Goal: Task Accomplishment & Management: Complete application form

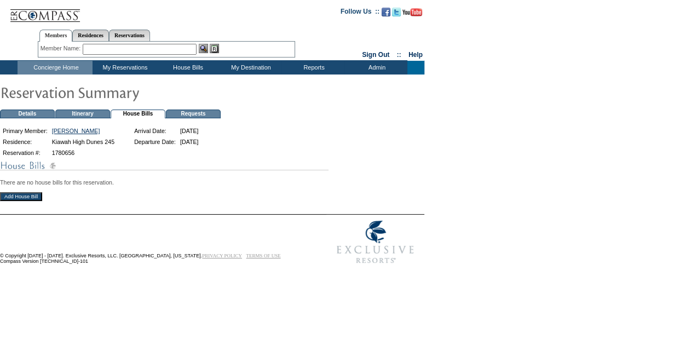
click at [40, 198] on input "Add House Bill" at bounding box center [21, 196] width 42 height 9
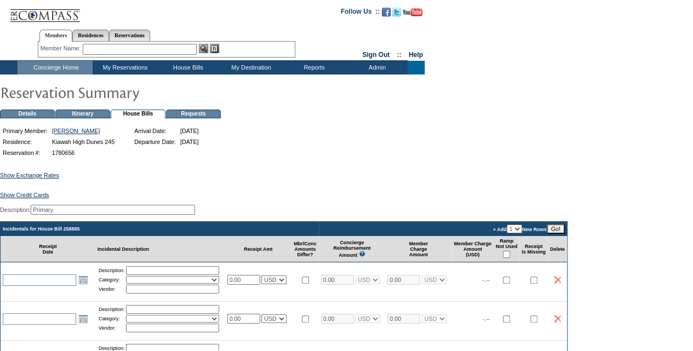
click at [249, 285] on input "0.00" at bounding box center [243, 280] width 33 height 10
type input "0"
paste input "184.40"
type input "184.40"
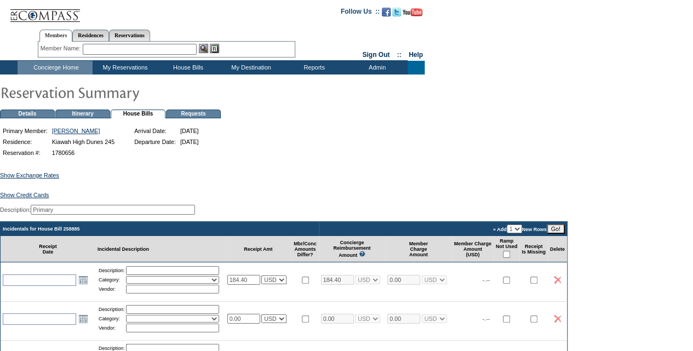
select select "1"
type input "184.40"
select select "1"
click at [510, 258] on input "checkbox" at bounding box center [506, 254] width 7 height 7
checkbox input "true"
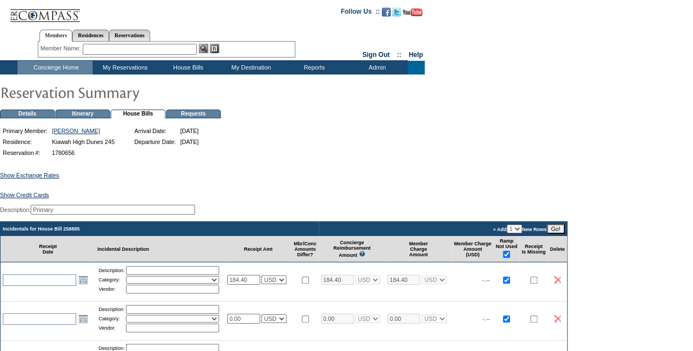
checkbox input "true"
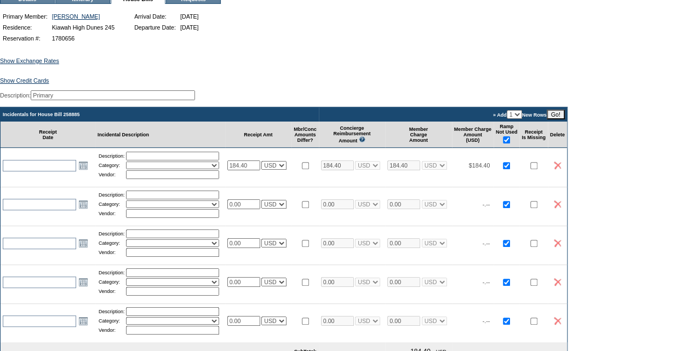
scroll to position [115, 0]
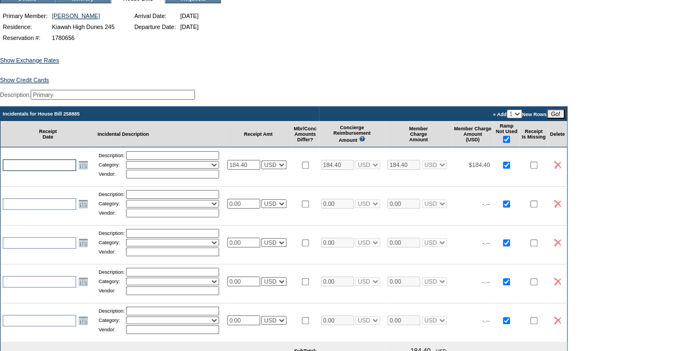
click at [21, 170] on input "text" at bounding box center [39, 165] width 73 height 12
type input "[DATE]"
click at [156, 169] on select "Activities Additional Housekeeping Amenities Access Fee Bath Amenities Reimburs…" at bounding box center [172, 165] width 93 height 8
select select "11"
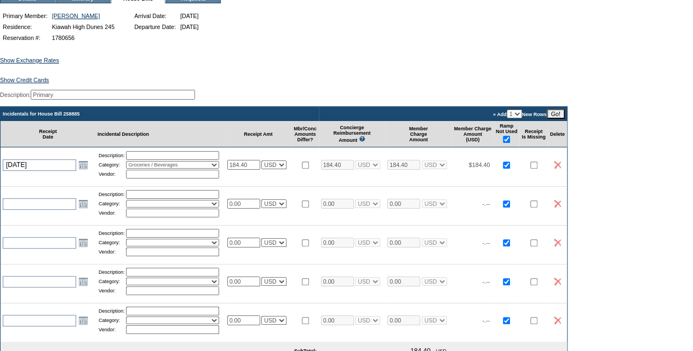
click at [130, 168] on select "Activities Additional Housekeeping Amenities Access Fee Bath Amenities Reimburs…" at bounding box center [172, 165] width 93 height 8
click at [142, 160] on input "text" at bounding box center [172, 155] width 93 height 9
type input "Bulk Requested Groceries"
click at [140, 179] on input "text" at bounding box center [172, 174] width 93 height 9
type input "[PERSON_NAME] [PERSON_NAME]"
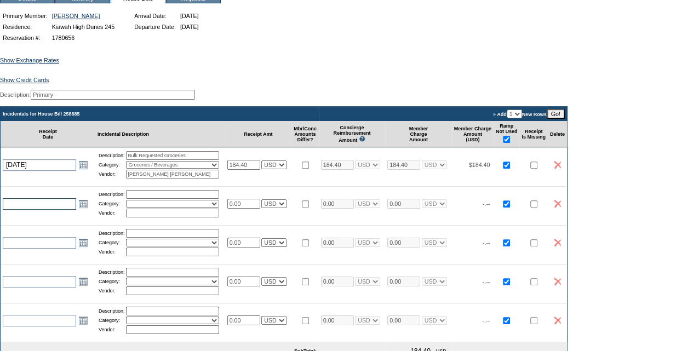
click at [22, 210] on input "text" at bounding box center [39, 204] width 73 height 12
type input "[DATE]"
click at [141, 199] on input "text" at bounding box center [172, 194] width 93 height 9
type input "Missing Grocery Items"
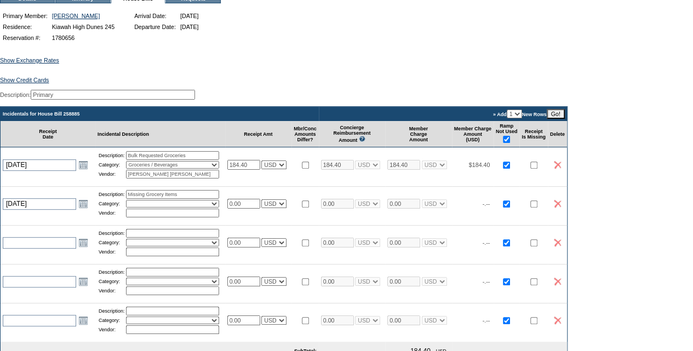
click at [249, 209] on input "0.00" at bounding box center [243, 204] width 33 height 10
type input "0"
type input "24.40"
select select "1"
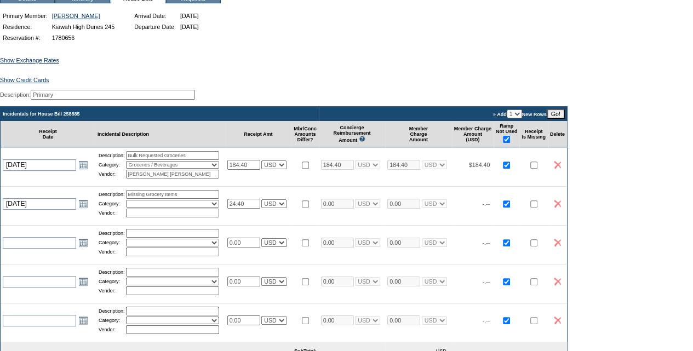
type input "24.40"
select select "1"
click at [147, 208] on select "Activities Additional Housekeeping Amenities Access Fee Bath Amenities Reimburs…" at bounding box center [172, 204] width 93 height 8
select select "11"
click at [130, 208] on select "Activities Additional Housekeeping Amenities Access Fee Bath Amenities Reimburs…" at bounding box center [172, 204] width 93 height 8
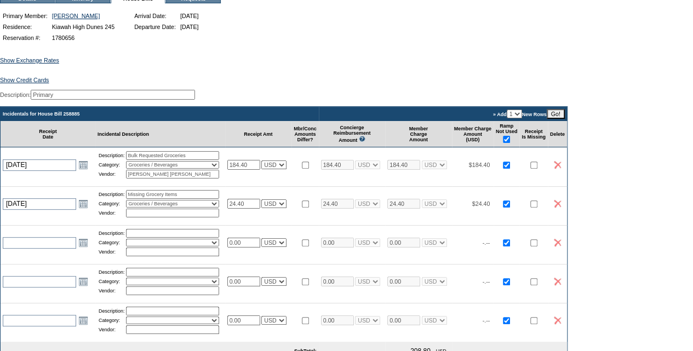
click at [145, 217] on input "text" at bounding box center [172, 213] width 93 height 9
type input "[PERSON_NAME] [PERSON_NAME]"
click at [348, 88] on div "Show Exchange Rates Exchange Rates for [DATE] Currency Rate To USD Rate From US…" at bounding box center [346, 281] width 693 height 475
click at [252, 248] on input "0.00" at bounding box center [243, 243] width 33 height 10
type input "0"
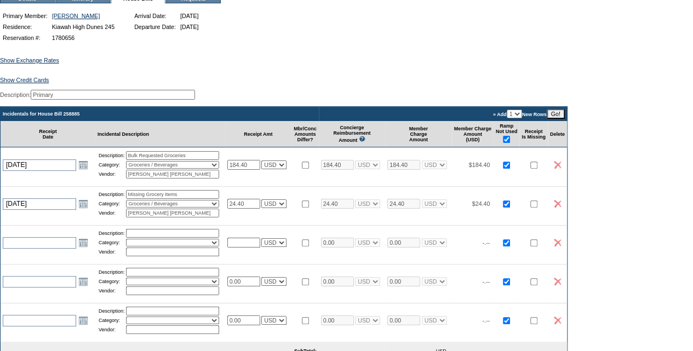
paste input "95.81"
type input "95.81"
select select "1"
type input "95.81"
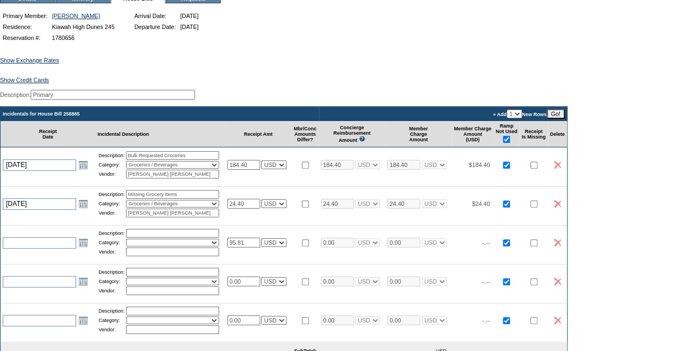
select select "1"
click at [158, 238] on input "text" at bounding box center [172, 233] width 93 height 9
type input "2x Bike Rentals 455 [PERSON_NAME]"
click at [154, 246] on select "Activities Additional Housekeeping Amenities Access Fee Bath Amenities Reimburs…" at bounding box center [172, 243] width 93 height 8
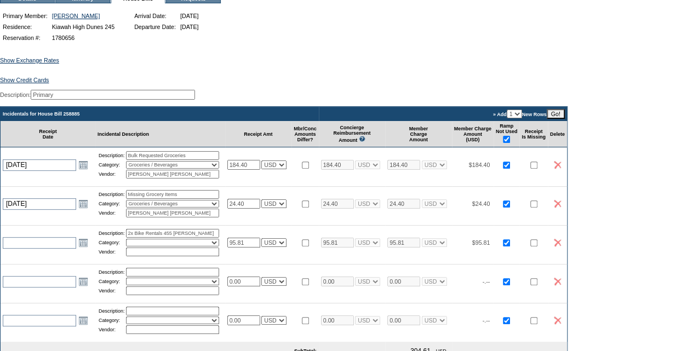
scroll to position [0, 0]
select select "12"
click at [130, 246] on select "Activities Additional Housekeeping Amenities Access Fee Bath Amenities Reimburs…" at bounding box center [172, 243] width 93 height 8
click at [167, 256] on input "text" at bounding box center [172, 252] width 93 height 9
type input "Seaside Cycles"
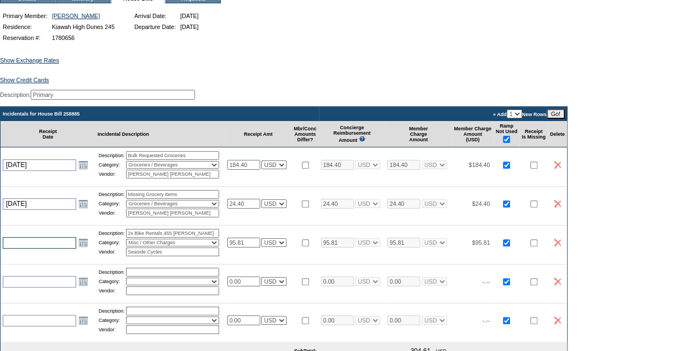
click at [39, 249] on input "text" at bounding box center [39, 243] width 73 height 12
type input "[DATE]"
click at [252, 286] on input "0.00" at bounding box center [243, 282] width 33 height 10
select select "1"
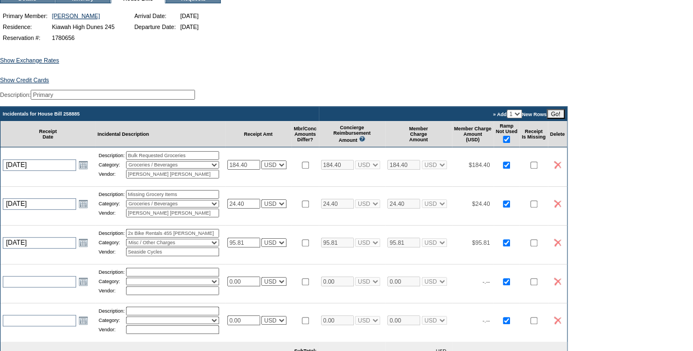
select select "1"
type input "0"
paste input "191.62"
type input "191.62"
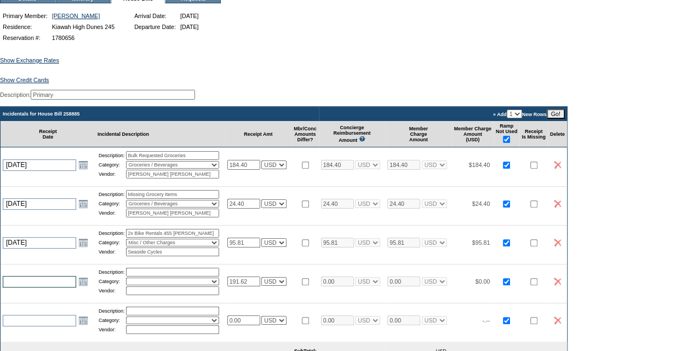
select select "1"
type input "191.62"
select select "1"
click at [22, 288] on input "text" at bounding box center [39, 282] width 73 height 12
type input "[DATE]"
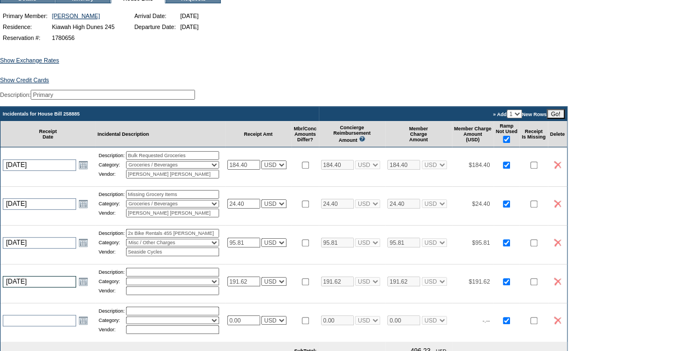
type input "[DATE]"
click at [148, 277] on input "text" at bounding box center [172, 272] width 93 height 9
type input "4x Bike Rentals 245 High Dunes"
click at [179, 285] on select "Activities Additional Housekeeping Amenities Access Fee Bath Amenities Reimburs…" at bounding box center [172, 282] width 93 height 8
select select "12"
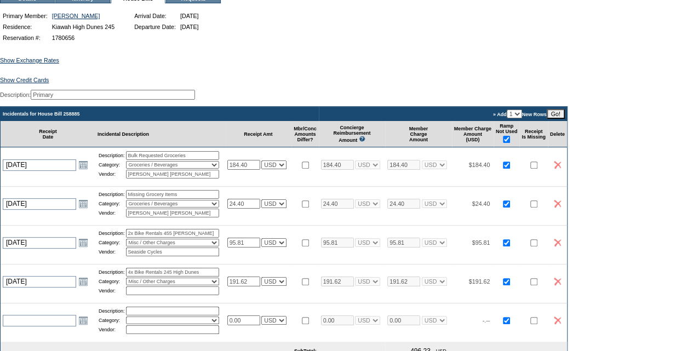
click at [130, 285] on select "Activities Additional Housekeeping Amenities Access Fee Bath Amenities Reimburs…" at bounding box center [172, 282] width 93 height 8
click at [164, 295] on input "text" at bounding box center [172, 290] width 93 height 9
type input "Seaside Cycles"
click at [454, 60] on div "Show Exchange Rates Exchange Rates for [DATE] Currency Rate To USD Rate From US…" at bounding box center [346, 281] width 693 height 475
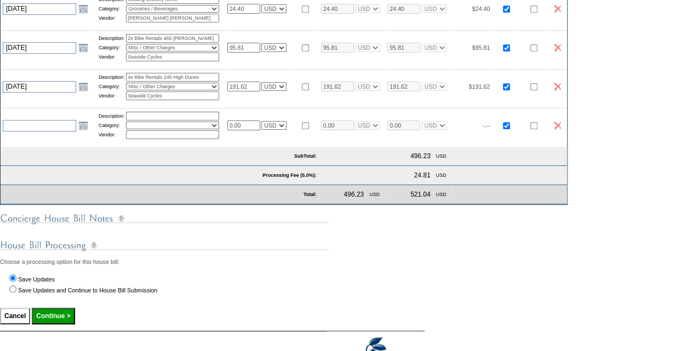
scroll to position [312, 0]
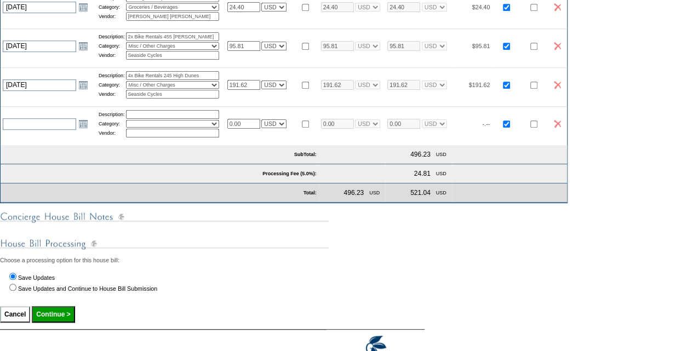
click at [69, 323] on input "Continue >" at bounding box center [53, 314] width 43 height 16
type input "Processing..."
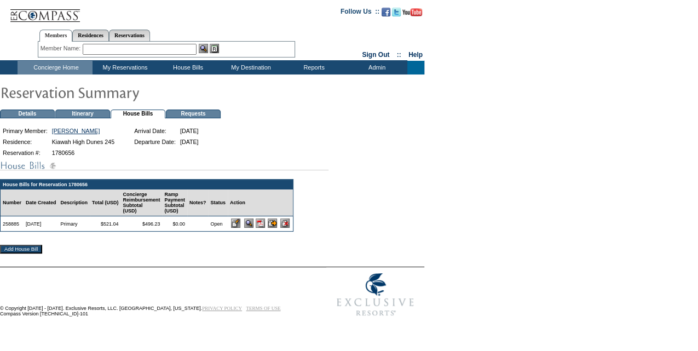
click at [265, 228] on img at bounding box center [260, 223] width 9 height 9
